Goal: Task Accomplishment & Management: Manage account settings

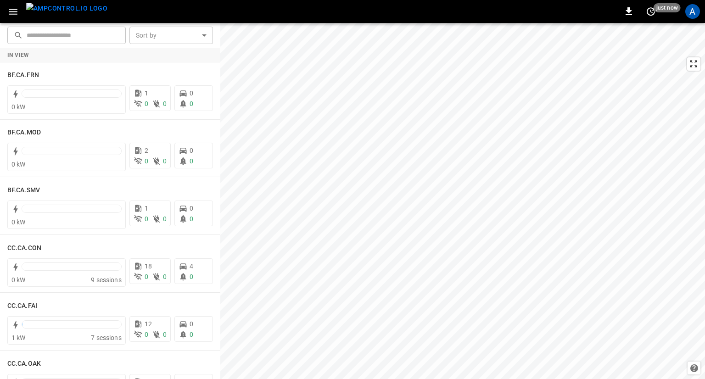
click at [17, 11] on icon "button" at bounding box center [13, 12] width 9 height 6
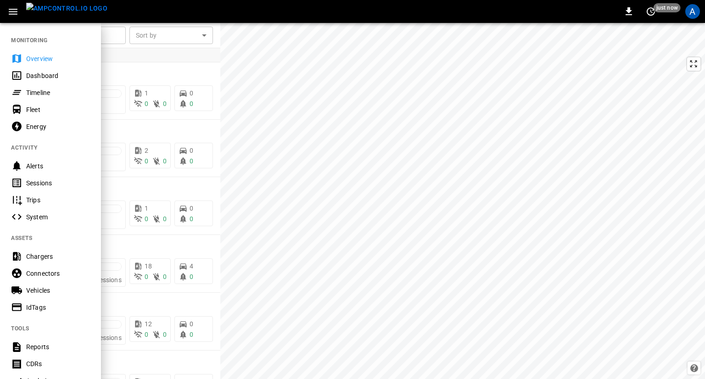
click at [41, 168] on div "Alerts" at bounding box center [58, 166] width 64 height 9
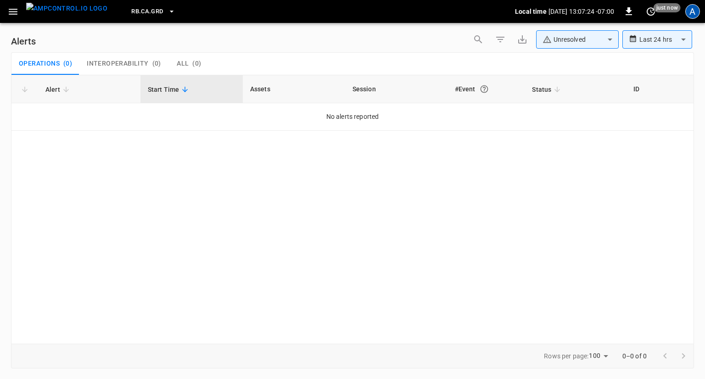
click at [697, 13] on div "A" at bounding box center [692, 11] width 15 height 15
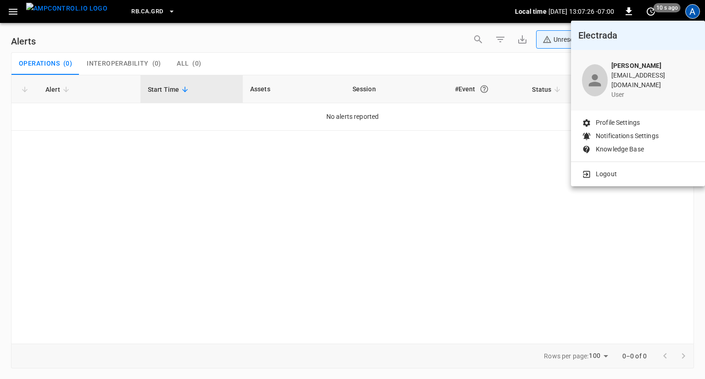
click at [622, 131] on p "Notifications Settings" at bounding box center [627, 136] width 63 height 10
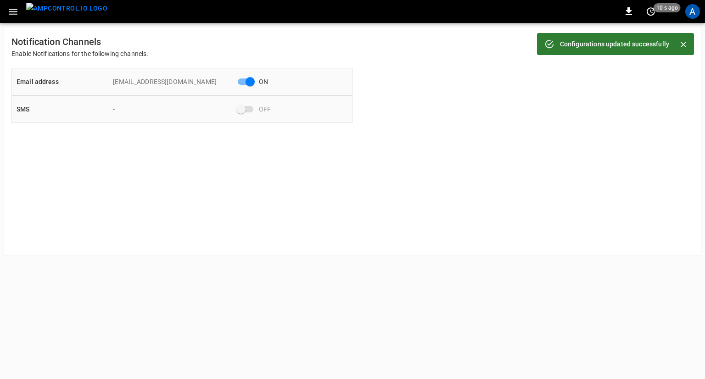
click at [244, 113] on span at bounding box center [245, 109] width 27 height 17
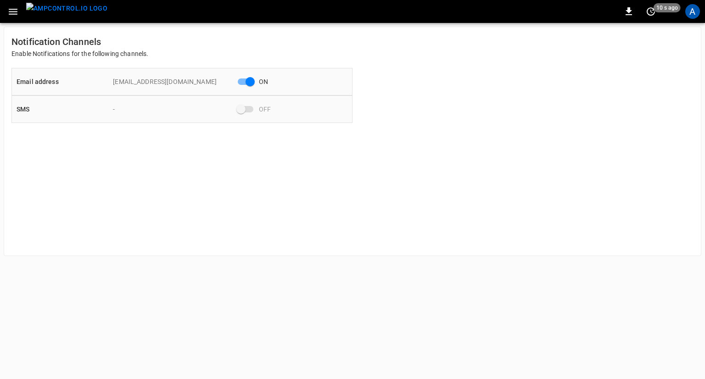
drag, startPoint x: 239, startPoint y: 106, endPoint x: 245, endPoint y: 103, distance: 6.4
click at [241, 106] on span at bounding box center [246, 109] width 16 height 6
click at [692, 10] on div "A" at bounding box center [692, 11] width 15 height 15
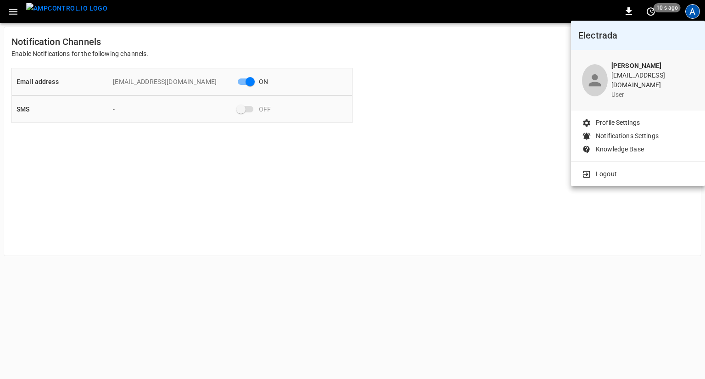
click at [613, 118] on p "Profile Settings" at bounding box center [618, 123] width 44 height 10
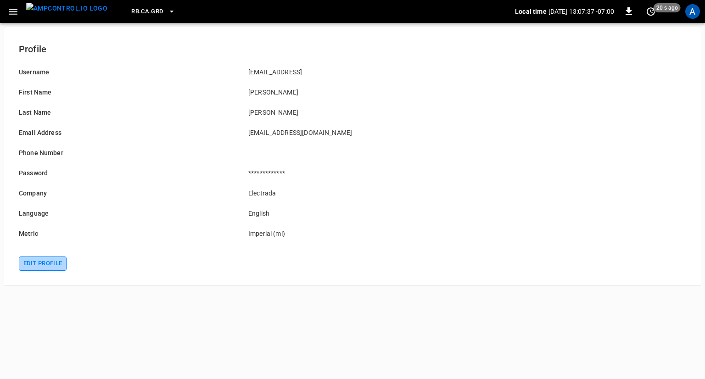
click at [49, 263] on button "Edit profile" at bounding box center [43, 264] width 48 height 14
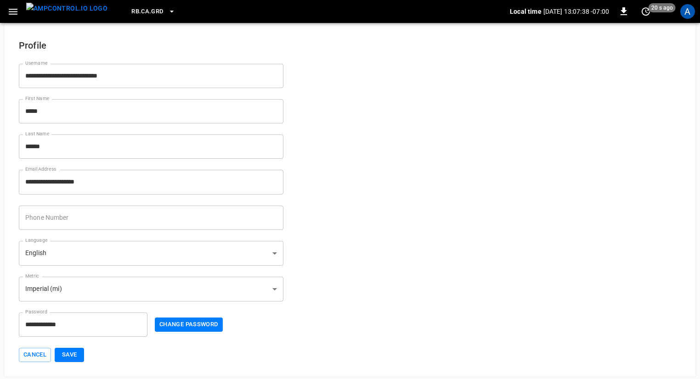
scroll to position [5, 0]
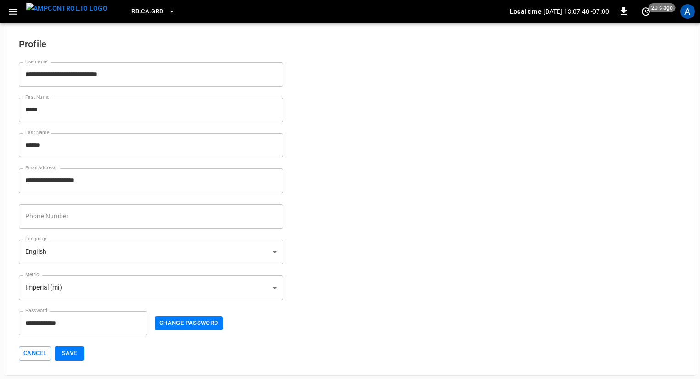
click at [93, 218] on input "Phone Number" at bounding box center [151, 216] width 264 height 24
click at [69, 351] on button "Save" at bounding box center [69, 354] width 29 height 14
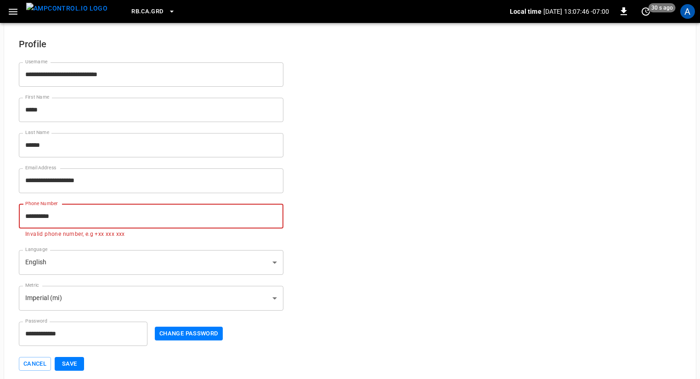
click at [37, 215] on input "**********" at bounding box center [151, 216] width 264 height 24
type input "**********"
click at [72, 364] on button "Save" at bounding box center [69, 364] width 29 height 14
drag, startPoint x: 79, startPoint y: 218, endPoint x: 0, endPoint y: 213, distance: 79.1
click at [6, 215] on div "**********" at bounding box center [350, 204] width 692 height 364
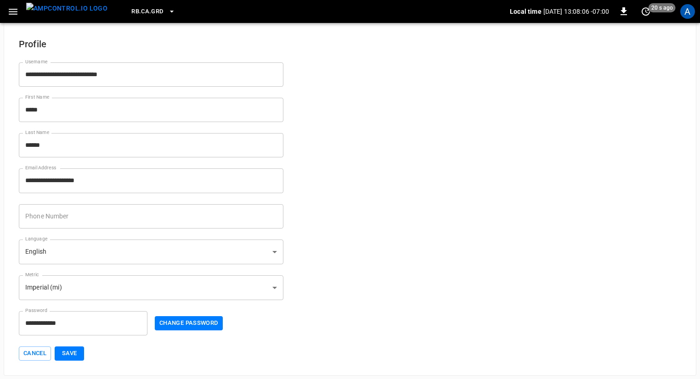
click at [312, 215] on form "**********" at bounding box center [350, 193] width 662 height 335
click at [48, 218] on input "Phone Number" at bounding box center [151, 216] width 264 height 24
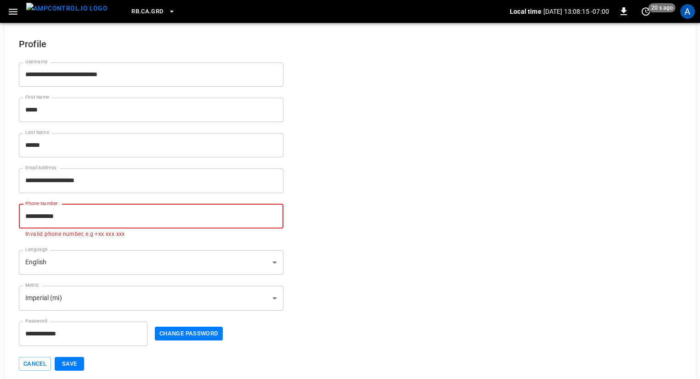
click at [55, 357] on button "Save" at bounding box center [69, 364] width 29 height 14
click at [22, 215] on input "**********" at bounding box center [151, 216] width 264 height 24
type input "**********"
click at [77, 366] on button "Save" at bounding box center [69, 364] width 29 height 14
click at [99, 214] on input "**********" at bounding box center [151, 216] width 264 height 24
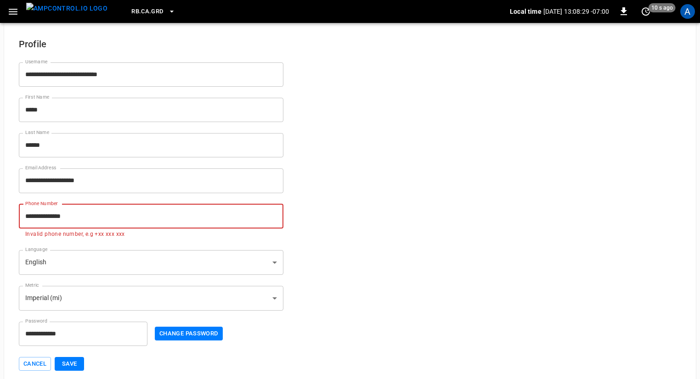
drag, startPoint x: 95, startPoint y: 217, endPoint x: 0, endPoint y: 214, distance: 95.5
click at [0, 215] on div "**********" at bounding box center [350, 190] width 700 height 391
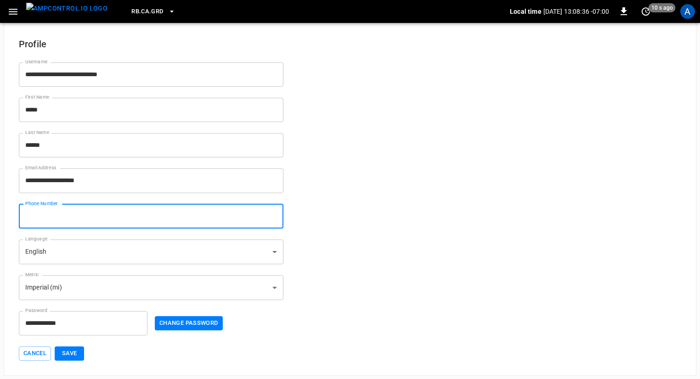
click at [339, 193] on form "**********" at bounding box center [350, 193] width 662 height 335
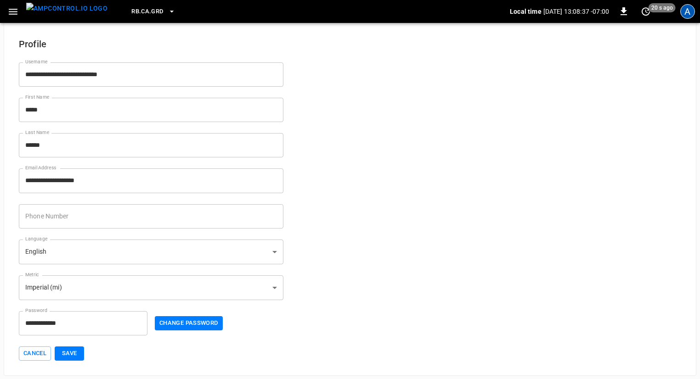
click at [692, 12] on div "A" at bounding box center [687, 11] width 15 height 15
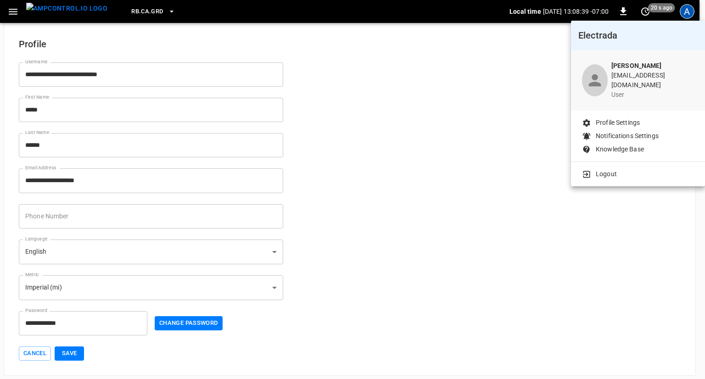
click at [414, 90] on div at bounding box center [352, 189] width 705 height 379
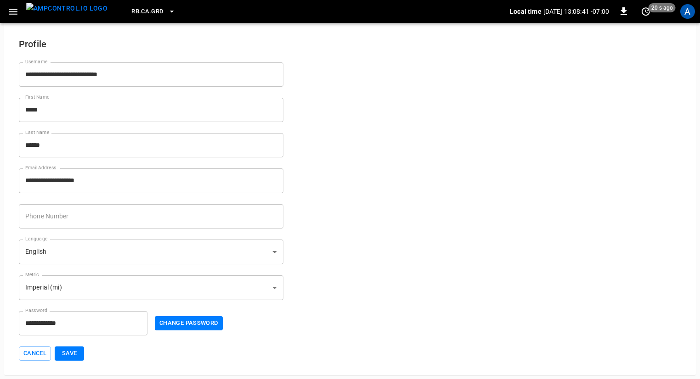
click at [65, 11] on img "menu" at bounding box center [66, 8] width 81 height 11
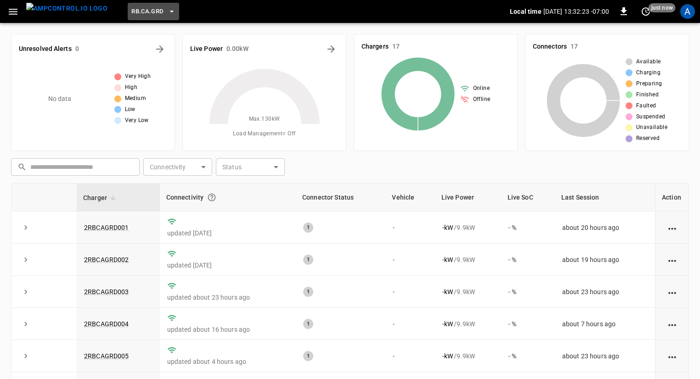
click at [149, 11] on button "RB.CA.GRD" at bounding box center [153, 12] width 51 height 18
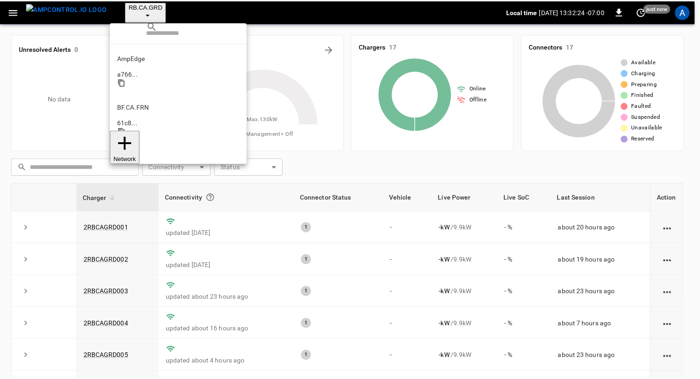
scroll to position [503, 0]
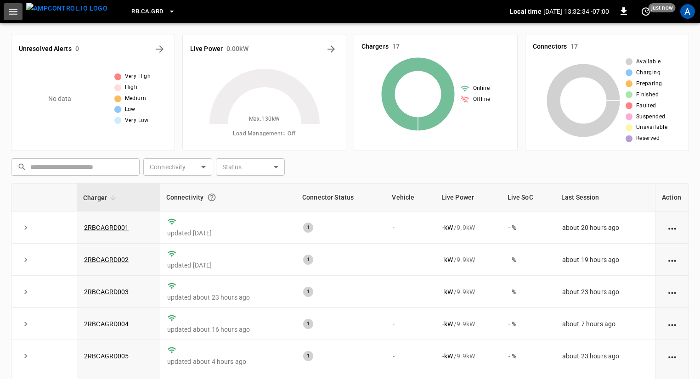
click at [16, 11] on icon "button" at bounding box center [13, 12] width 9 height 6
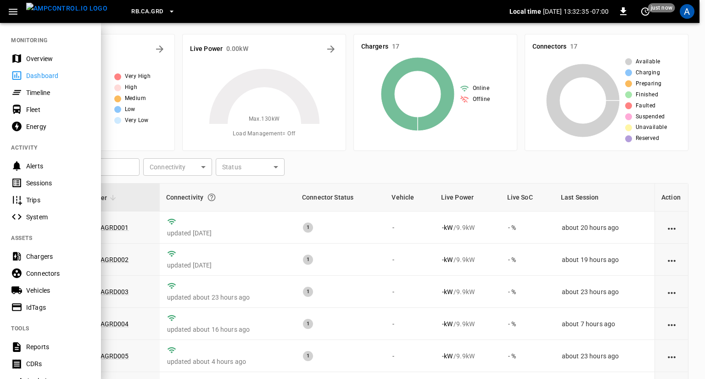
click at [38, 61] on div "Overview" at bounding box center [58, 58] width 64 height 9
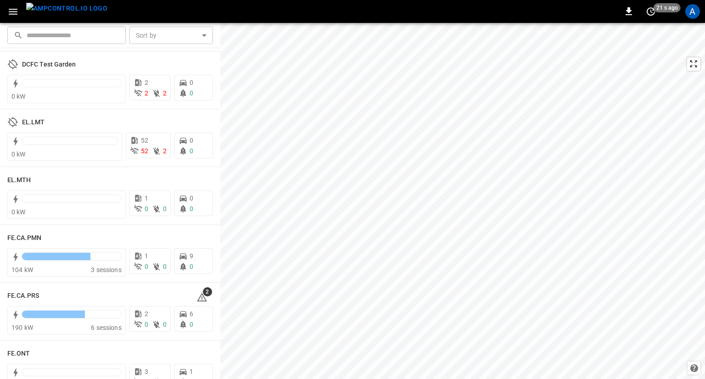
scroll to position [1377, 0]
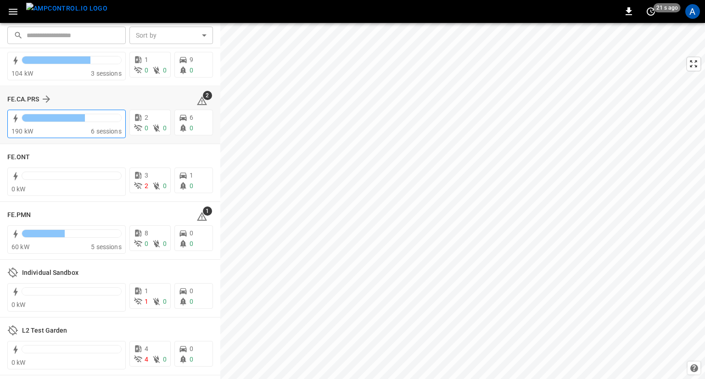
click at [116, 179] on div "​ ​ Sort by ​ Sort by EL.LMT 0 kW 52 52 2 0 0 EL.MTH 0 kW 1 0 0 0 0 FE.CA.PMN 1…" at bounding box center [352, 201] width 705 height 356
click at [216, 157] on div "​ ​ Sort by ​ Sort by EL.LMT 0 kW 52 52 2 0 0 EL.MTH 0 kW 1 0 0 0 0 FE.CA.PMN 1…" at bounding box center [352, 201] width 705 height 356
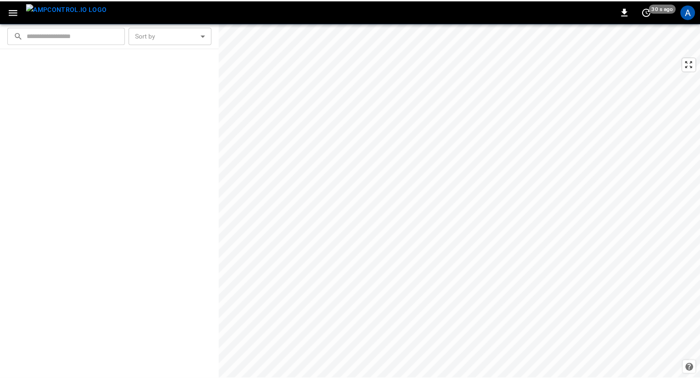
scroll to position [0, 0]
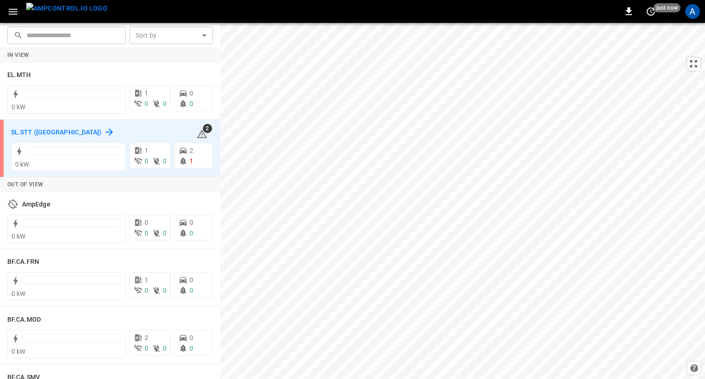
click at [104, 129] on icon at bounding box center [109, 132] width 11 height 11
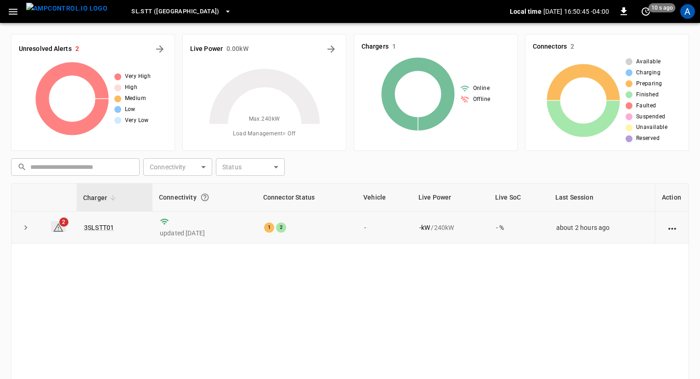
click at [62, 228] on icon at bounding box center [58, 227] width 11 height 11
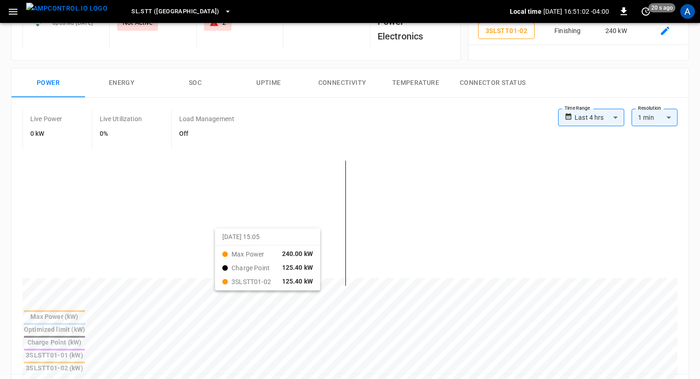
scroll to position [46, 0]
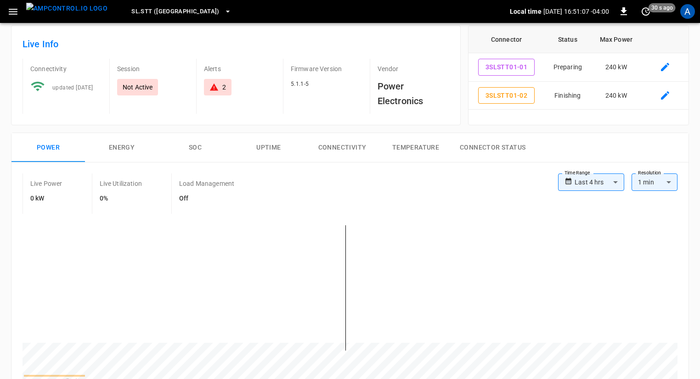
click at [326, 148] on button "Connectivity" at bounding box center [341, 147] width 73 height 29
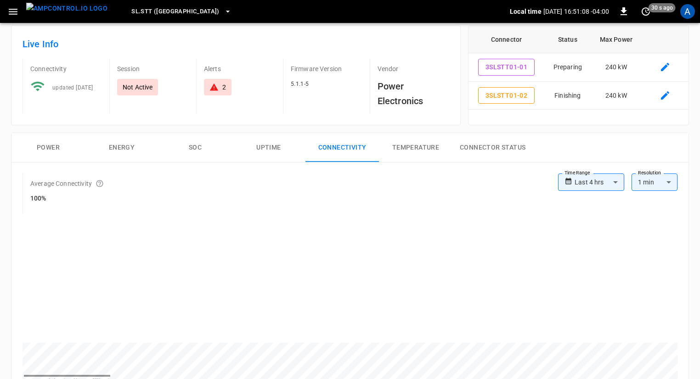
click at [268, 144] on button "Uptime" at bounding box center [268, 147] width 73 height 29
click at [190, 145] on button "SOC" at bounding box center [194, 147] width 73 height 29
click at [127, 146] on button "Energy" at bounding box center [121, 147] width 73 height 29
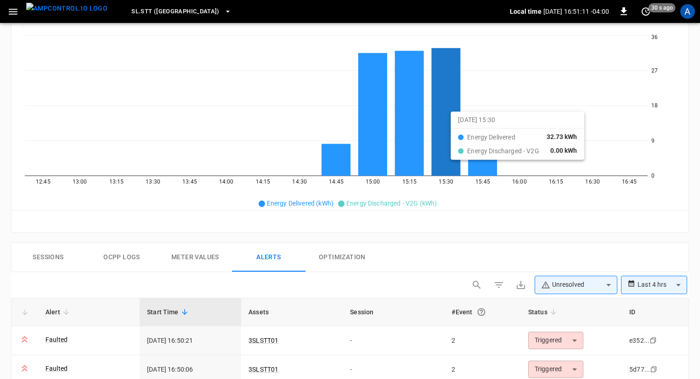
scroll to position [275, 0]
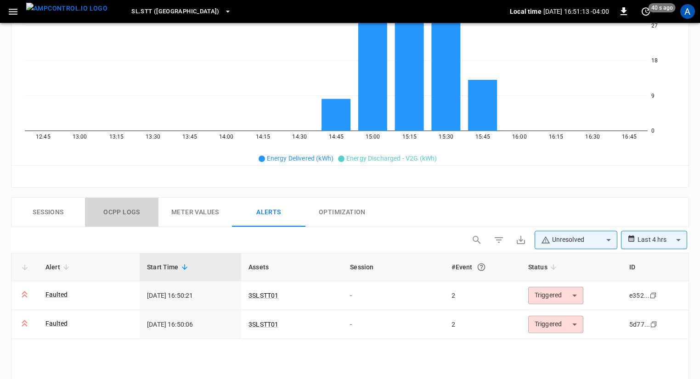
click at [125, 210] on button "Ocpp logs" at bounding box center [121, 212] width 73 height 29
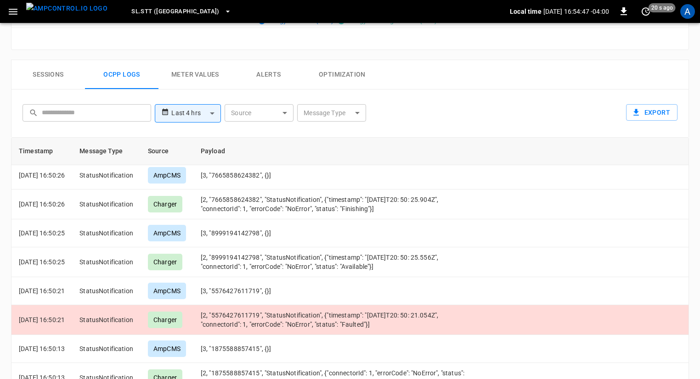
scroll to position [1351, 0]
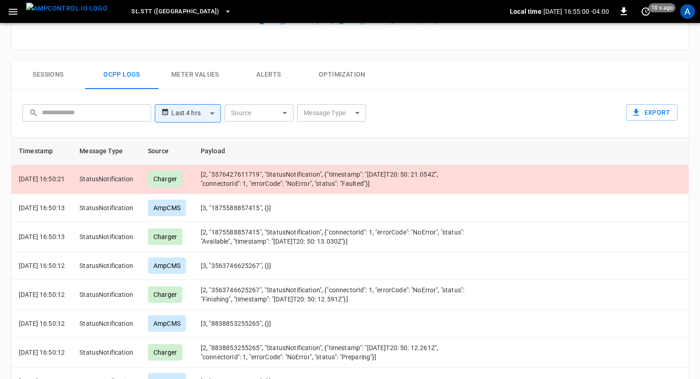
click at [279, 69] on button "Alerts" at bounding box center [268, 74] width 73 height 29
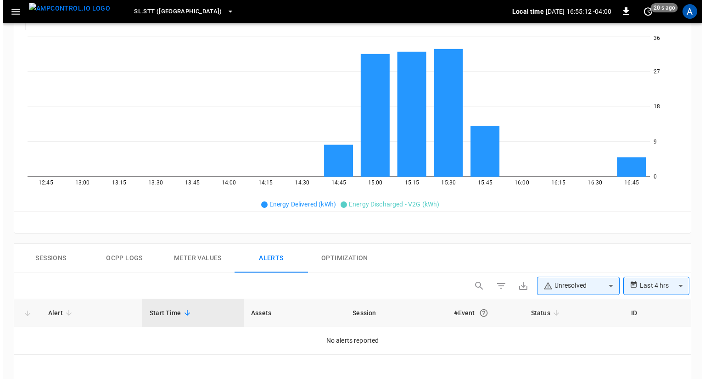
scroll to position [321, 0]
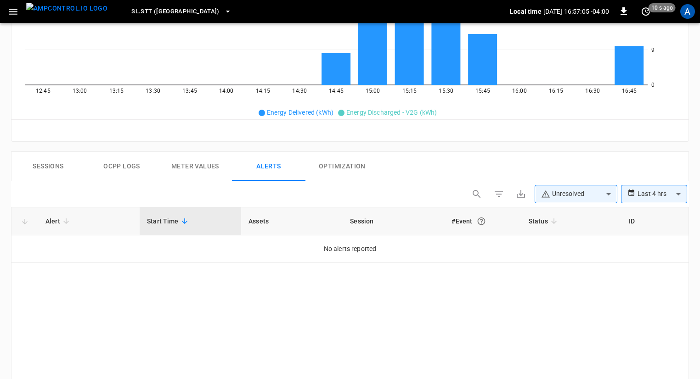
click at [52, 168] on button "Sessions" at bounding box center [47, 166] width 73 height 29
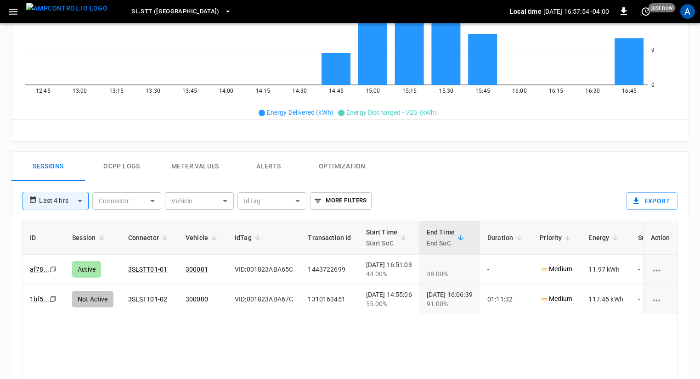
click at [9, 11] on icon "button" at bounding box center [12, 11] width 11 height 11
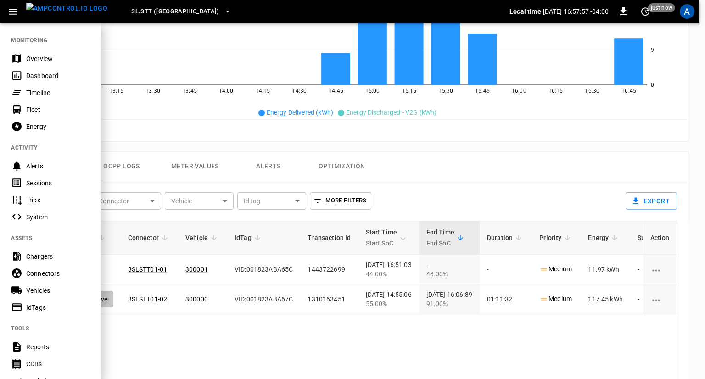
drag, startPoint x: 42, startPoint y: 58, endPoint x: 37, endPoint y: 63, distance: 6.8
click at [43, 59] on div "Overview" at bounding box center [58, 58] width 64 height 9
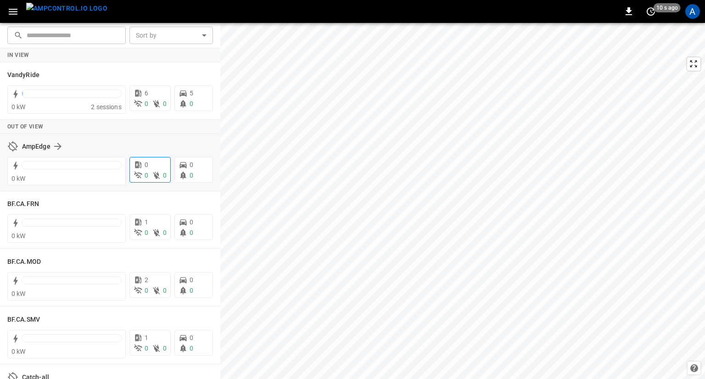
click at [169, 168] on div "​ ​ Sort by ​ Sort by In View VandyRide 0 kW 2 sessions 6 0 0 5 0 Out of View A…" at bounding box center [352, 201] width 705 height 356
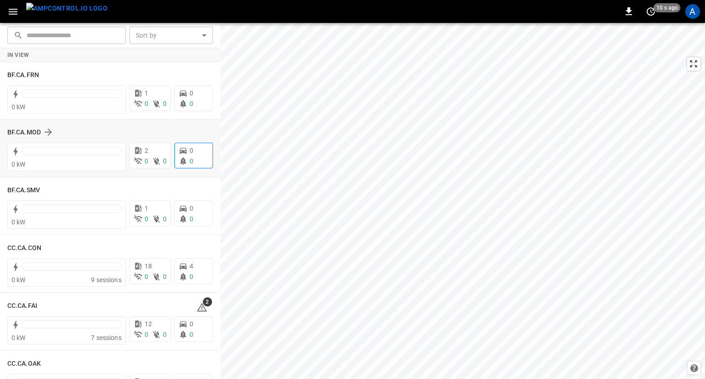
click at [195, 153] on div "​ ​ Sort by ​ Sort by In View BF.CA.FRN 0 kW 1 0 0 0 0 BF.CA.MOD 0 kW 2 0 0 0 0…" at bounding box center [352, 201] width 705 height 356
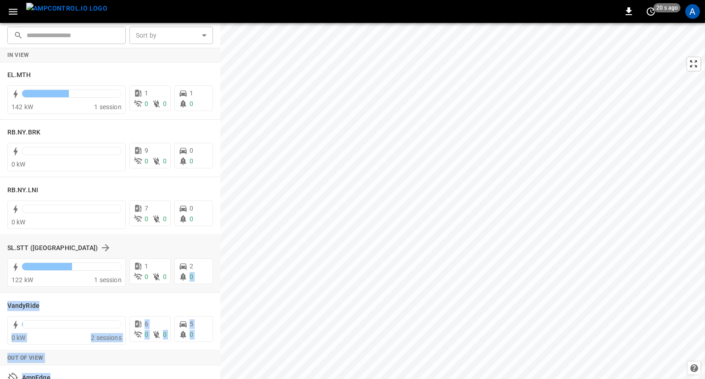
click at [398, 281] on div "​ ​ Sort by ​ Sort by In View EL.MTH 142 kW 1 session 1 0 0 1 0 RB.NY.BRK 0 kW …" at bounding box center [352, 201] width 705 height 356
click at [116, 62] on div "EL.MTH 142 kW 1 session 1 0 0 1 0" at bounding box center [110, 90] width 220 height 57
